Goal: Check status

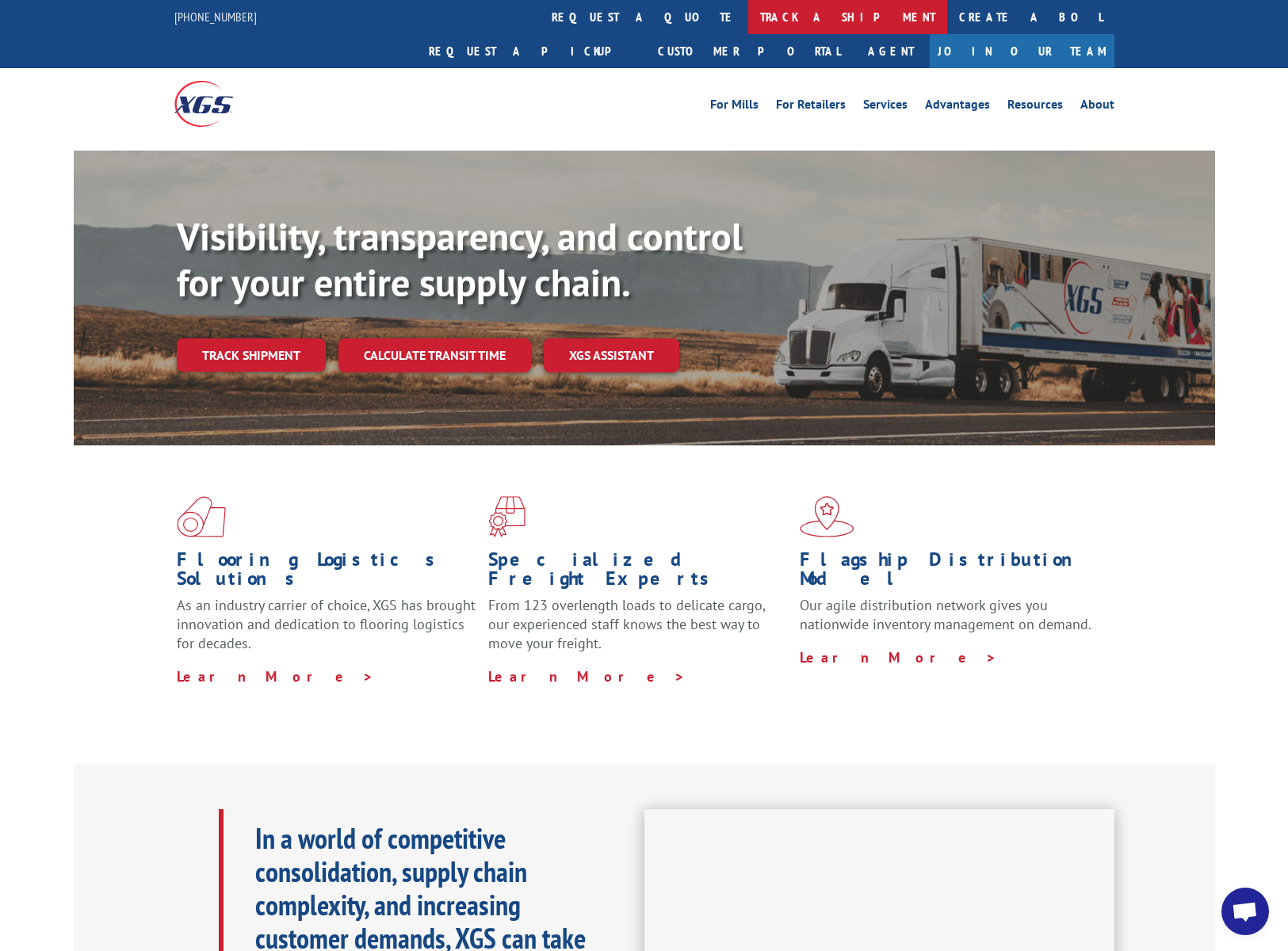
scroll to position [7881, 0]
click at [1263, 903] on span "Open chat" at bounding box center [1245, 911] width 48 height 48
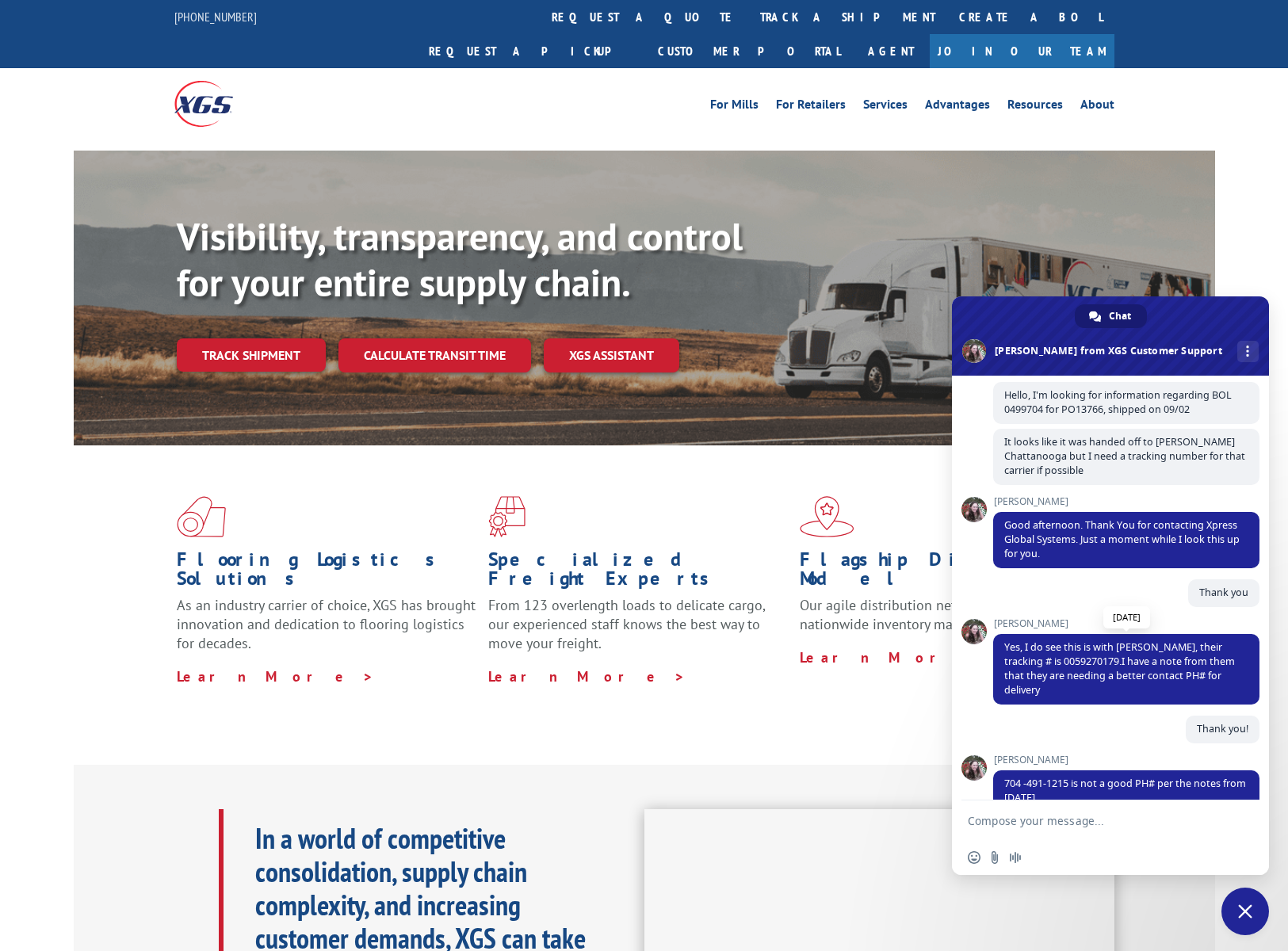
scroll to position [7390, 0]
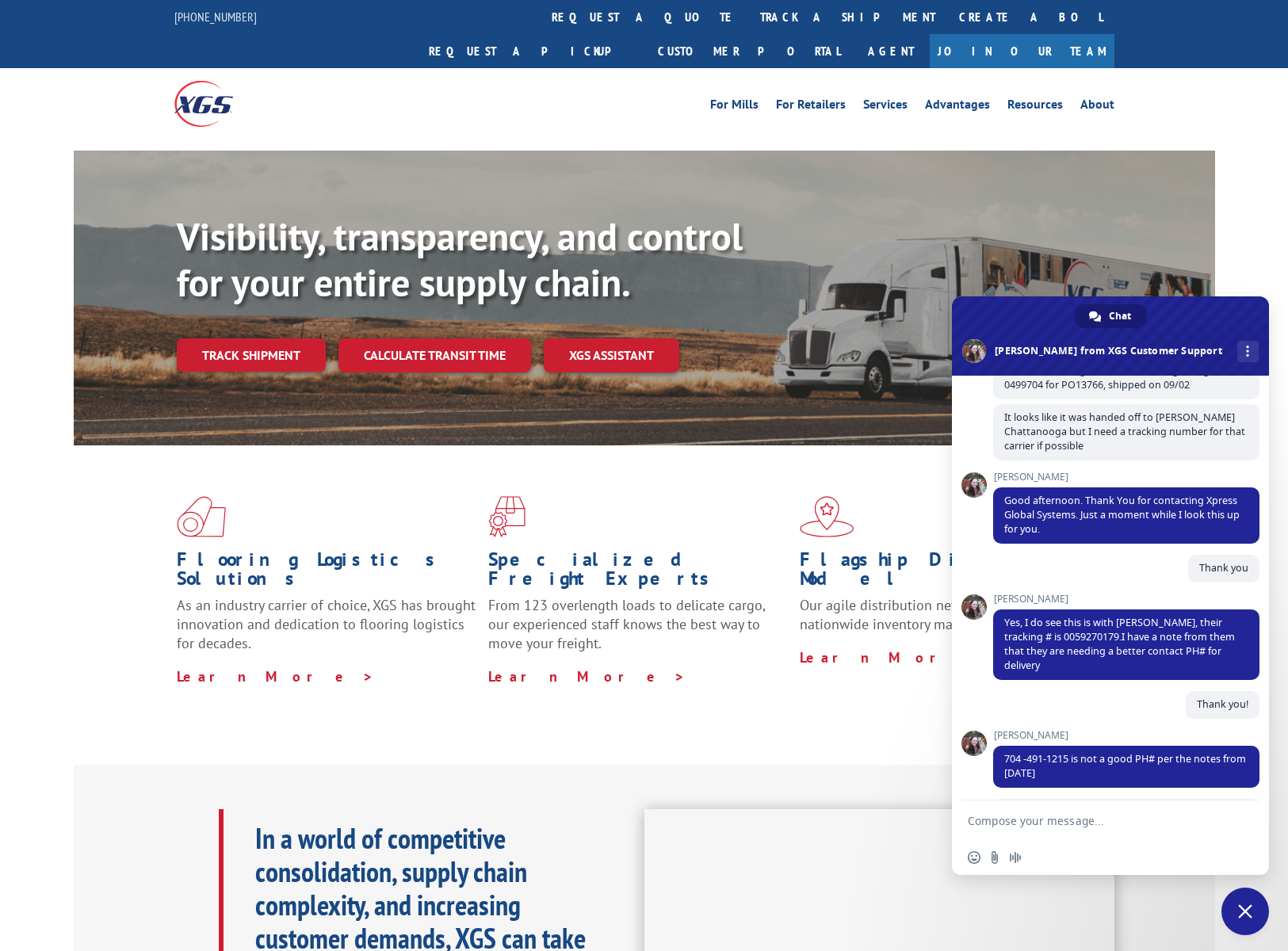
click at [1027, 391] on span "Hello, I'm looking for information regarding BOL 0499704 for PO13766, shipped o…" at bounding box center [1118, 377] width 227 height 27
copy span "0499704"
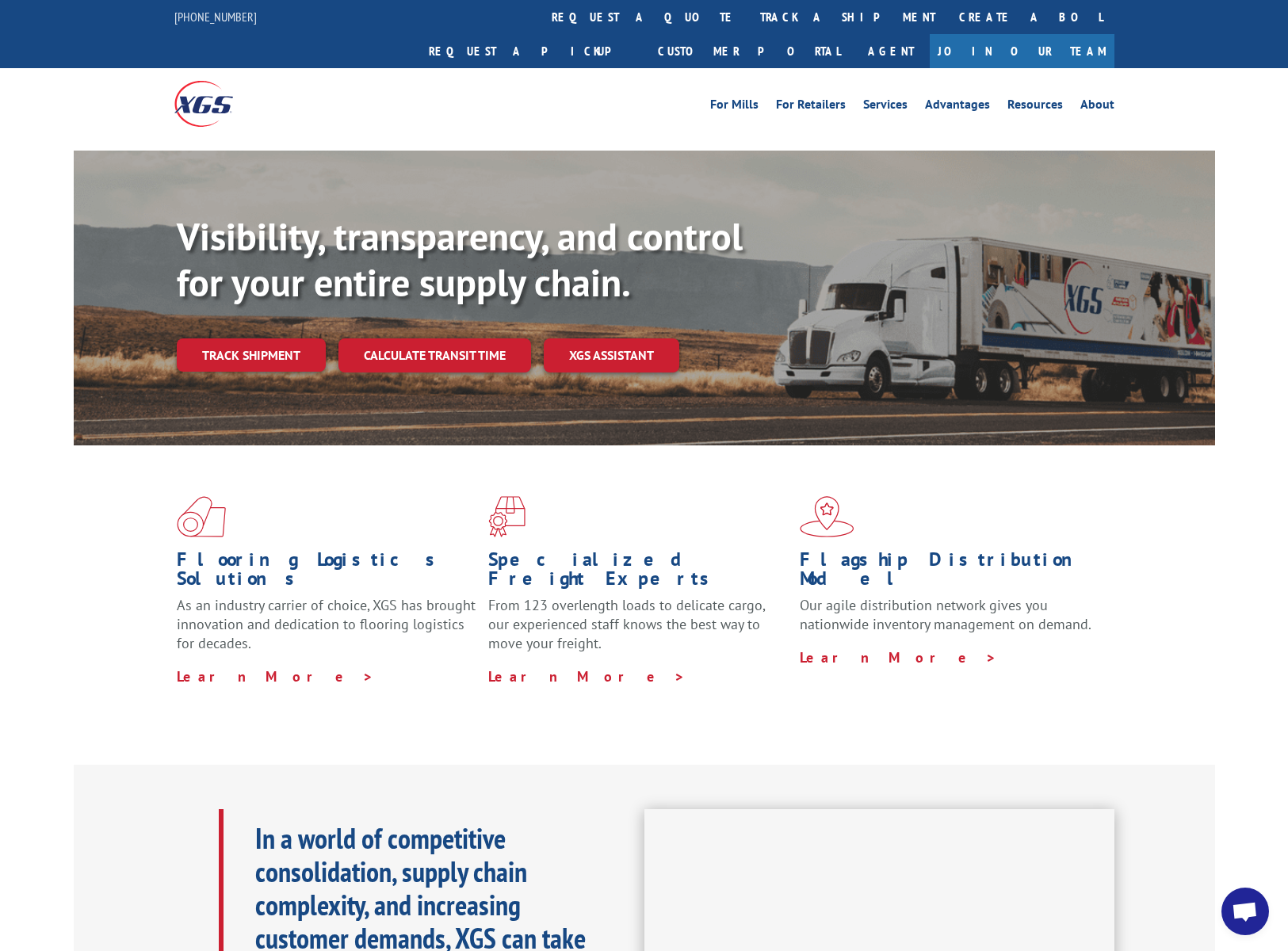
scroll to position [0, 0]
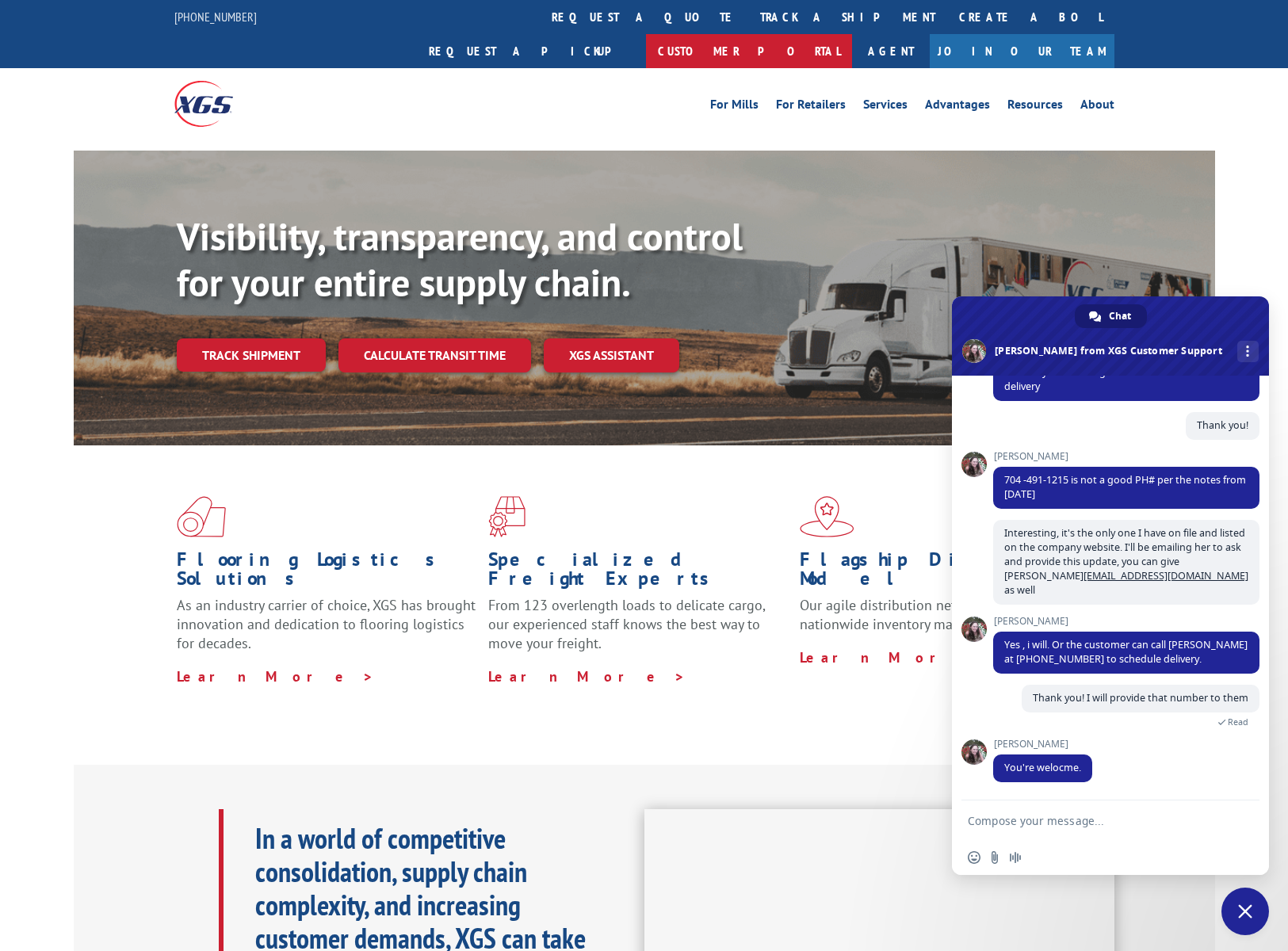
click at [852, 34] on link "Customer Portal" at bounding box center [749, 51] width 206 height 34
